Goal: Information Seeking & Learning: Learn about a topic

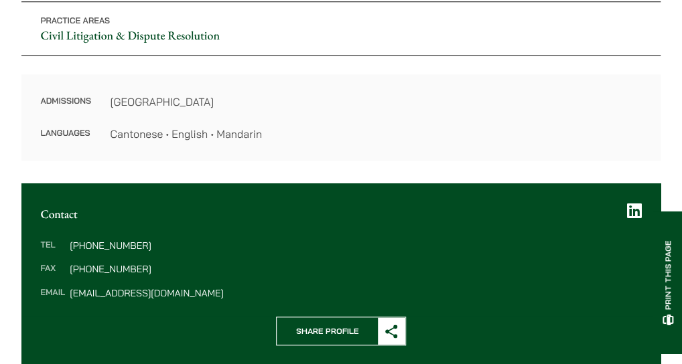
scroll to position [411, 0]
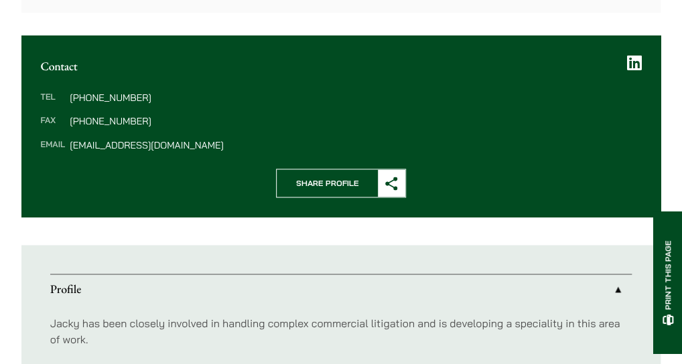
scroll to position [548, 0]
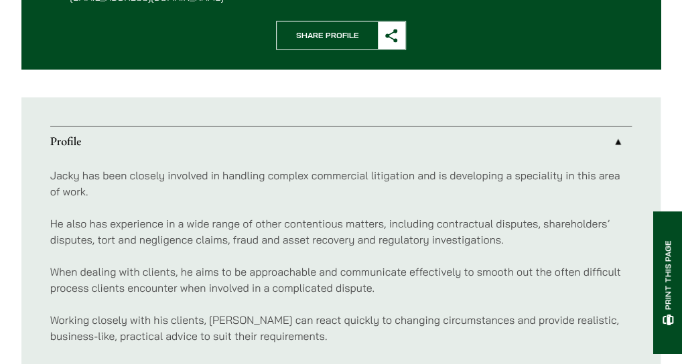
scroll to position [0, 0]
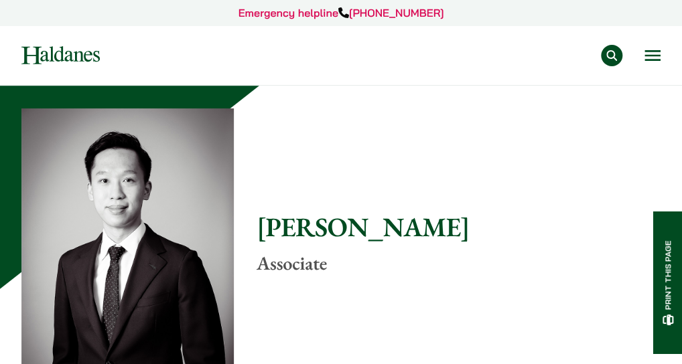
click at [376, 85] on nav "Practice Areas Antitrust and Competition Law Civil Litigation & Dispute Resolut…" at bounding box center [340, 55] width 639 height 60
click at [652, 61] on button "Open menu" at bounding box center [652, 55] width 16 height 11
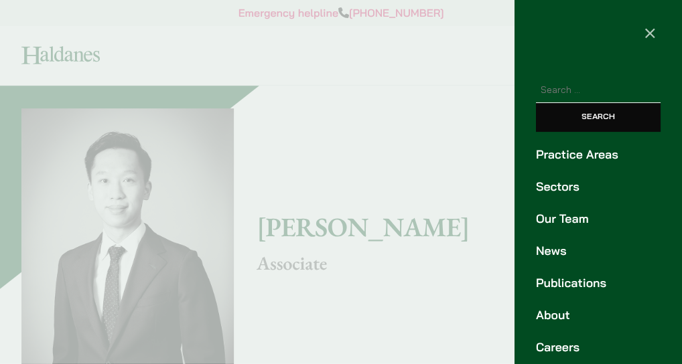
click at [557, 196] on link "Sectors" at bounding box center [598, 187] width 125 height 18
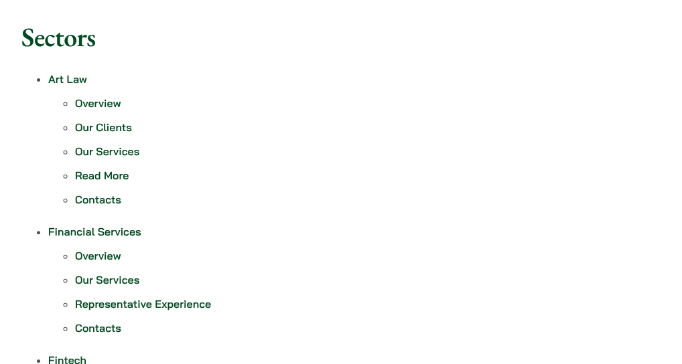
scroll to position [1, 0]
